Goal: Check status

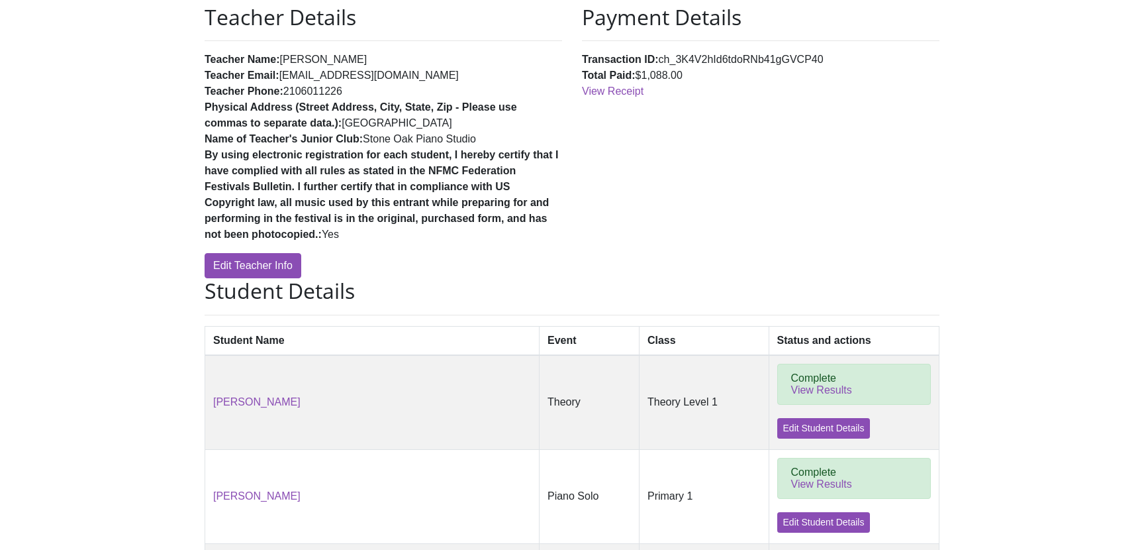
scroll to position [52, 0]
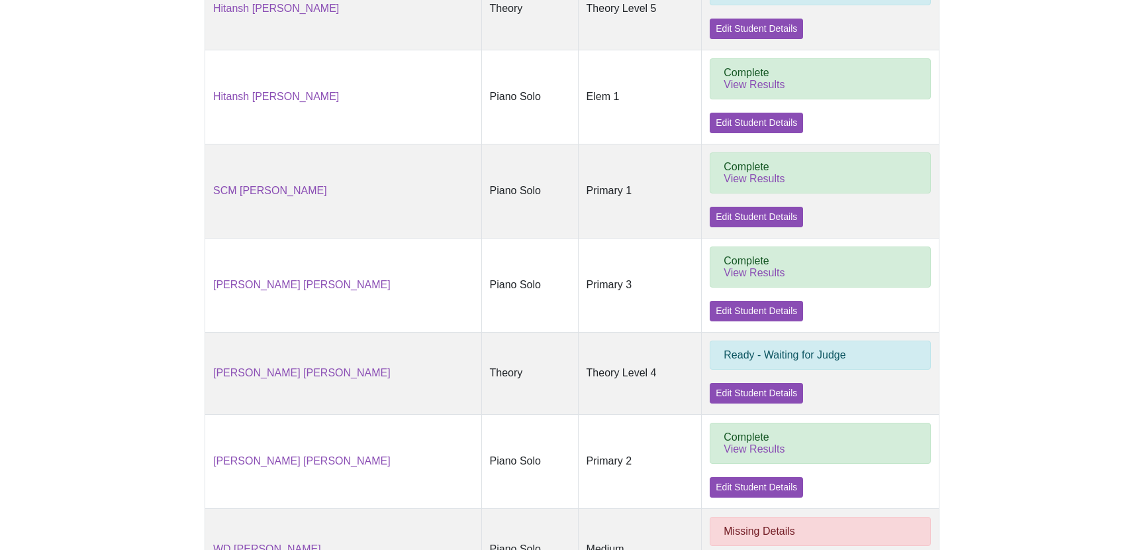
scroll to position [532, 0]
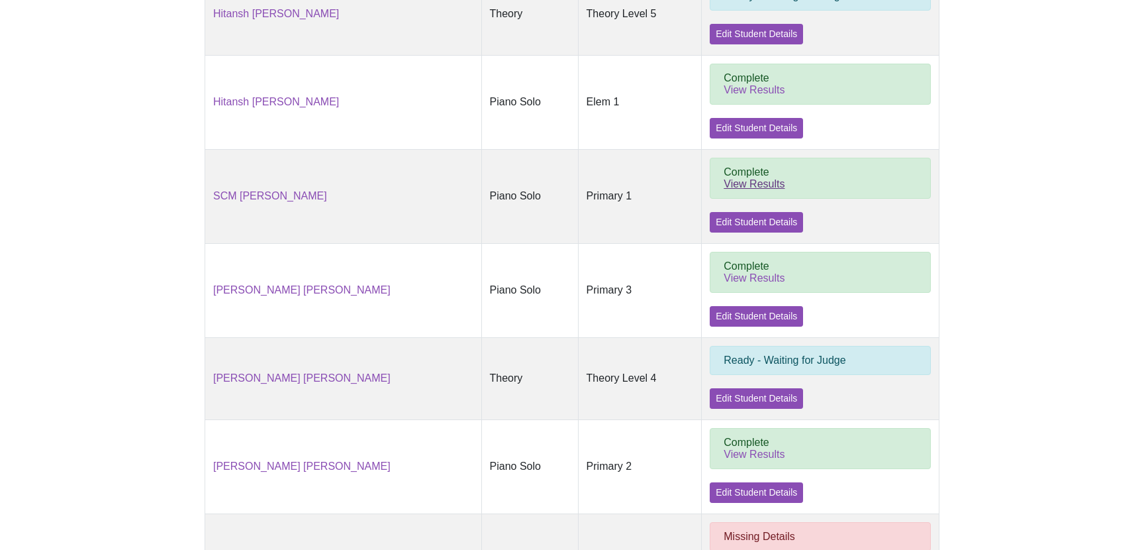
click at [731, 188] on link "View Results" at bounding box center [754, 183] width 61 height 11
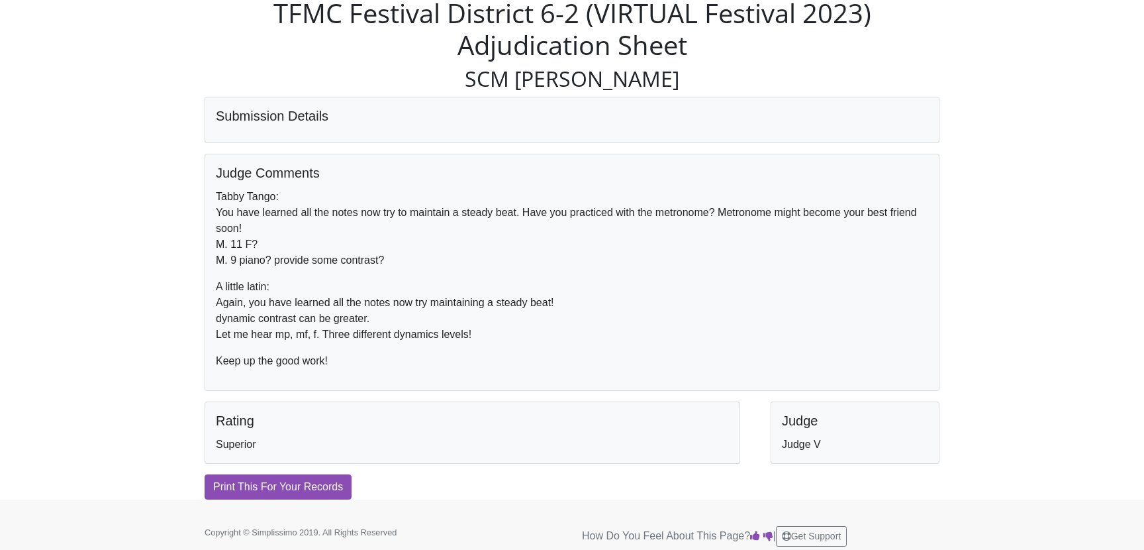
scroll to position [63, 0]
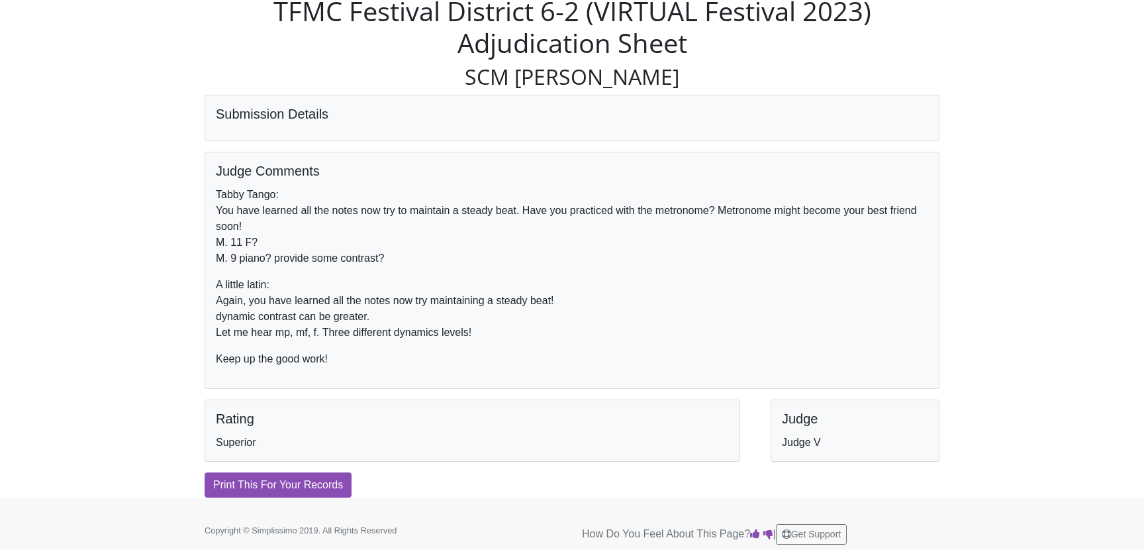
click at [87, 109] on div "Simplissimo [beta] Sign In Sign Up TFMC Festival District 6-2 (VIRTUAL Festival…" at bounding box center [572, 217] width 1144 height 560
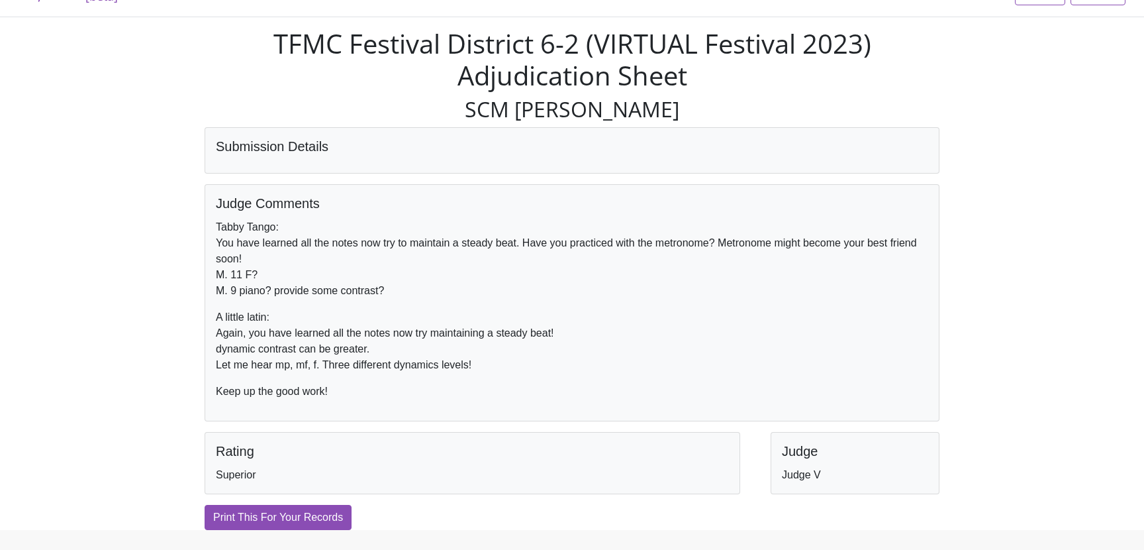
scroll to position [28, 0]
